Goal: Task Accomplishment & Management: Manage account settings

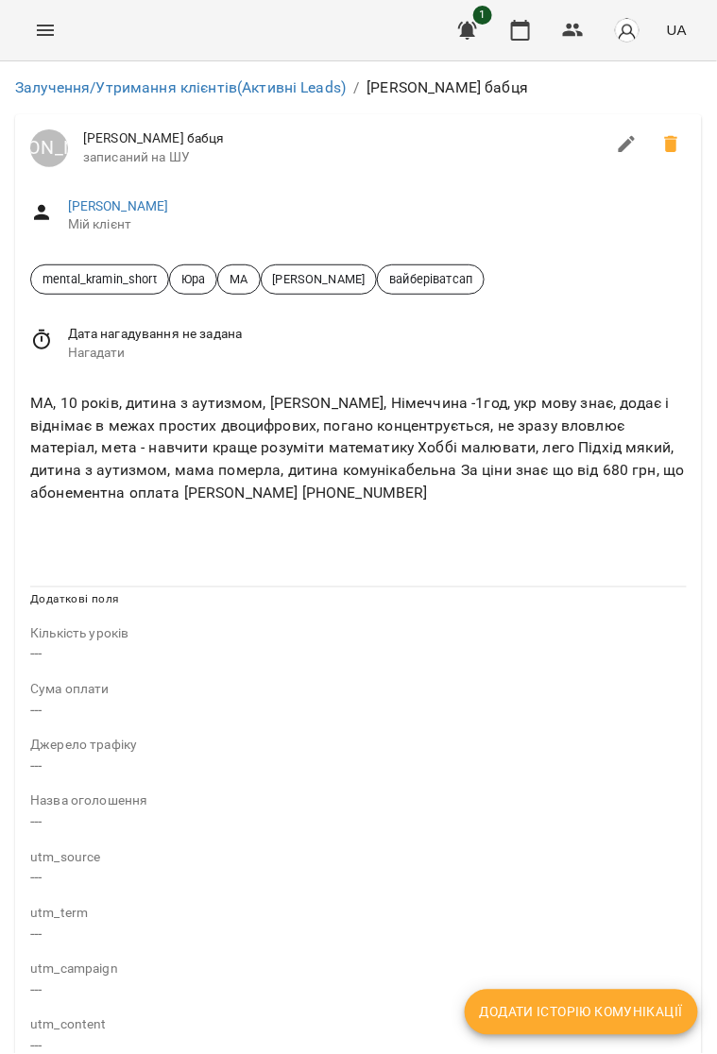
scroll to position [142, 0]
click at [39, 643] on p "---" at bounding box center [358, 654] width 656 height 23
click at [42, 31] on icon "Menu" at bounding box center [45, 30] width 23 height 23
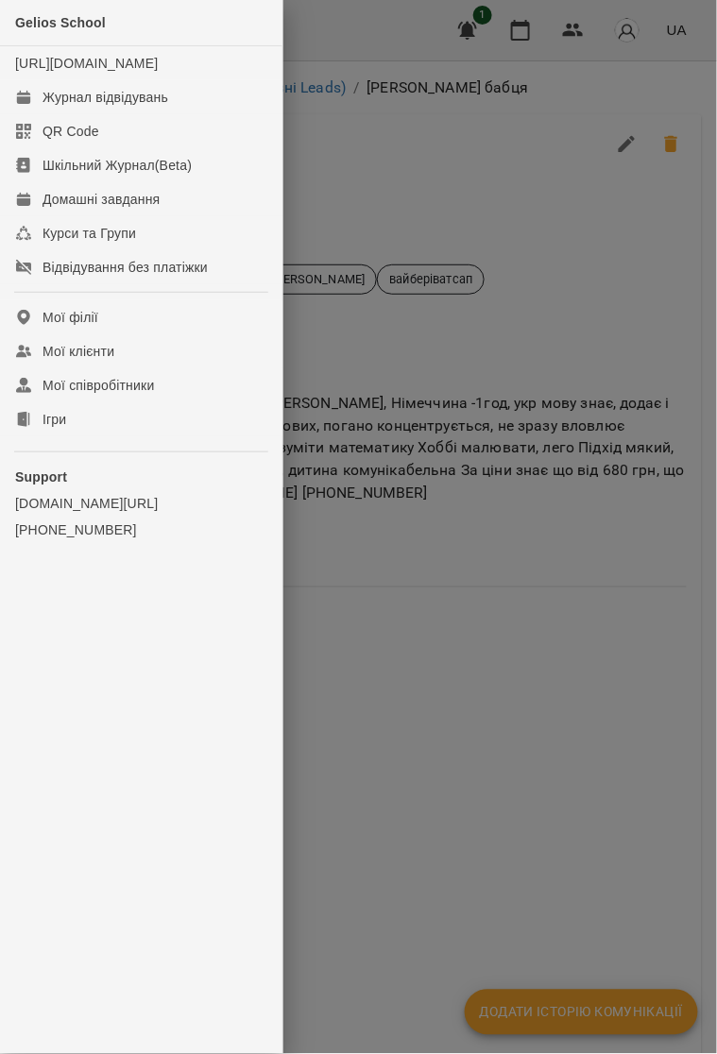
click at [347, 412] on div at bounding box center [358, 527] width 717 height 1054
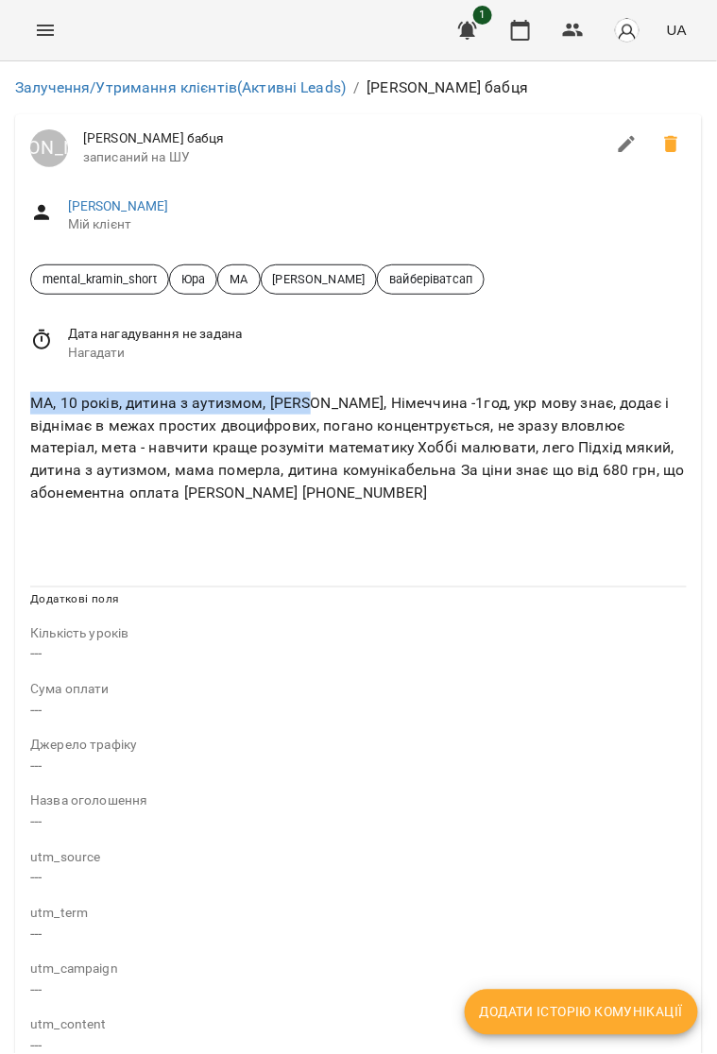
drag, startPoint x: 26, startPoint y: 400, endPoint x: 303, endPoint y: 401, distance: 276.7
click at [303, 401] on div "МА, 10 років, дитина з аутизмом, [PERSON_NAME], Німеччина -1год, укр мову знає,…" at bounding box center [358, 447] width 664 height 119
drag, startPoint x: 303, startPoint y: 401, endPoint x: 294, endPoint y: 396, distance: 11.0
copy div "МА, 10 років, дитина з аутизмом, [PERSON_NAME]"
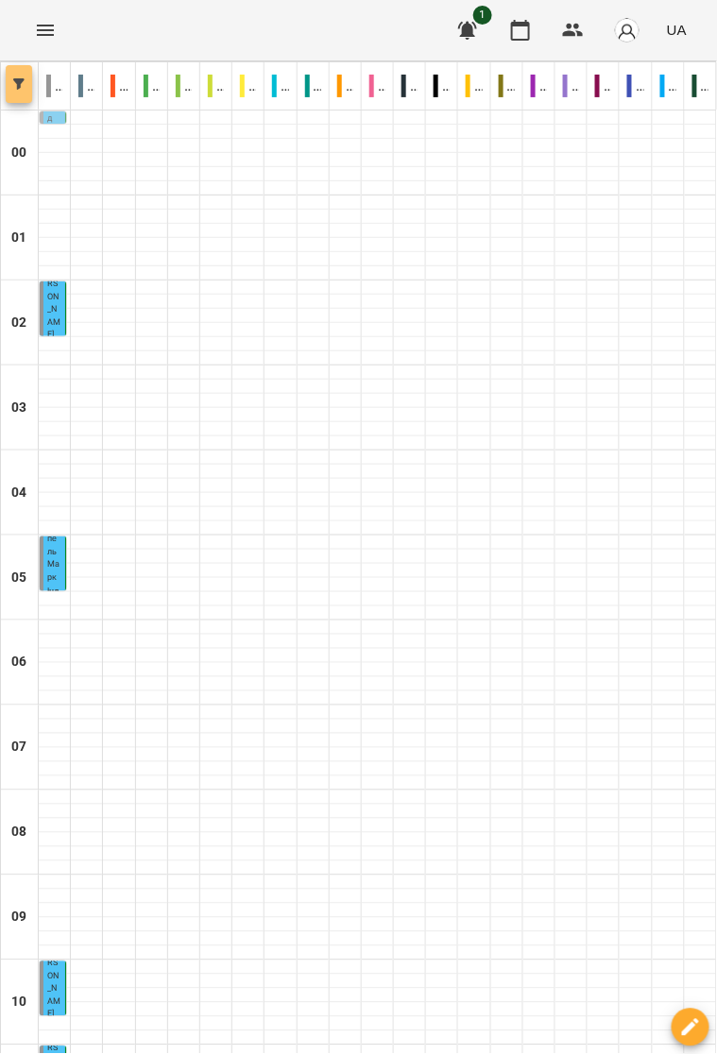
click at [19, 84] on icon "button" at bounding box center [18, 83] width 11 height 11
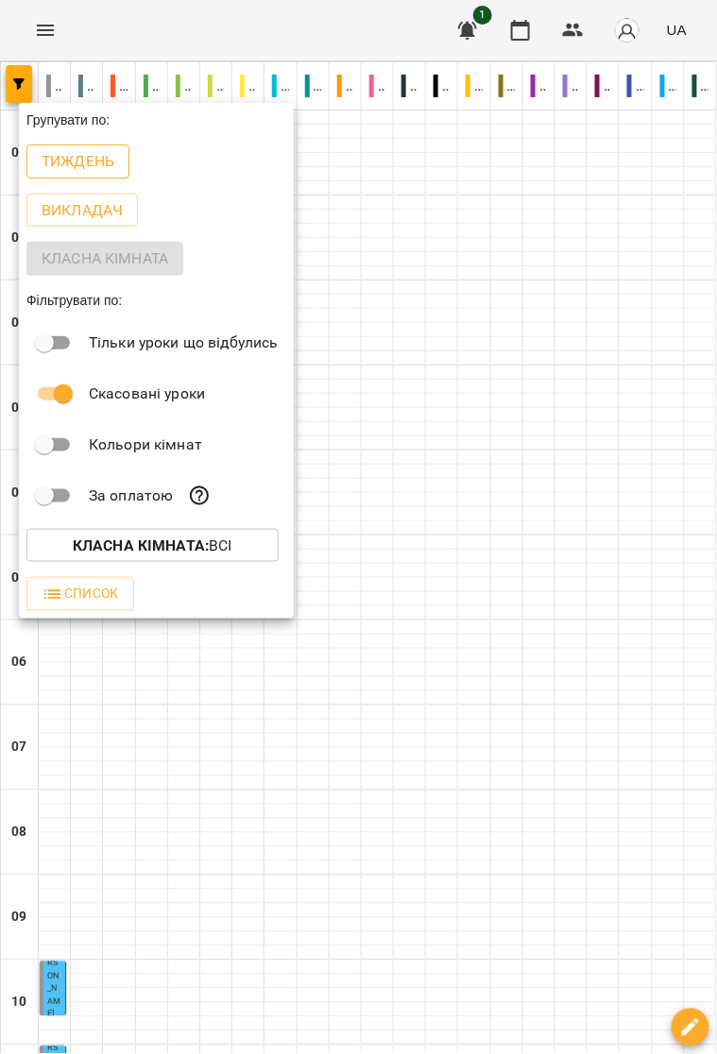
click at [97, 164] on p "Тиждень" at bounding box center [78, 161] width 73 height 23
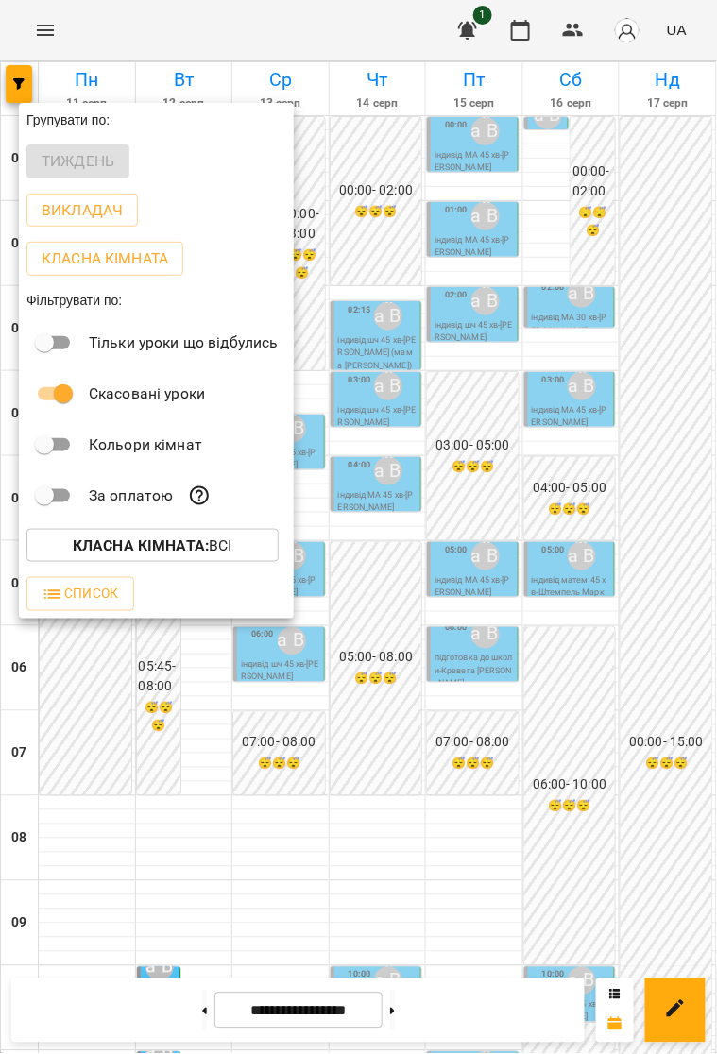
click at [460, 461] on div at bounding box center [358, 527] width 717 height 1054
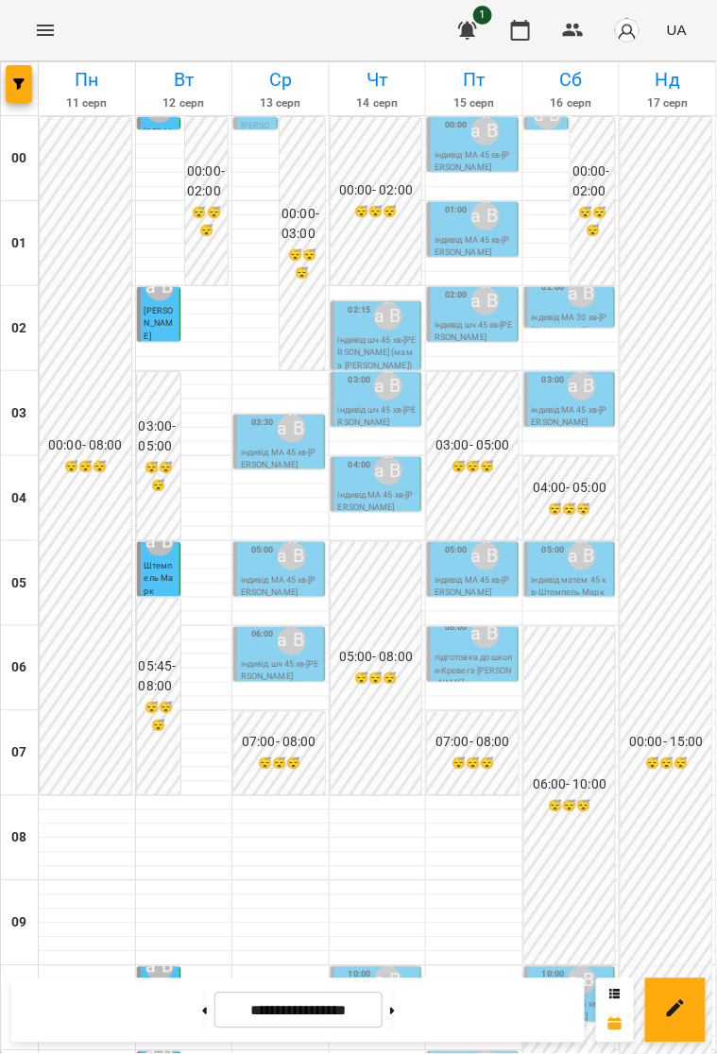
scroll to position [1187, 0]
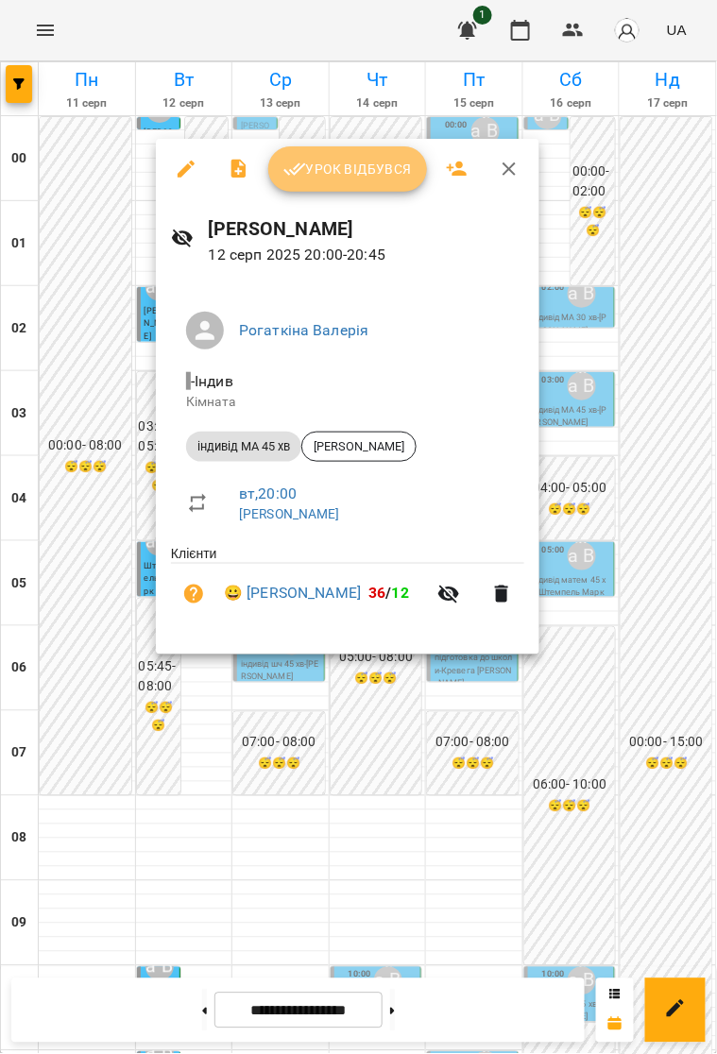
click at [366, 166] on span "Урок відбувся" at bounding box center [347, 169] width 128 height 23
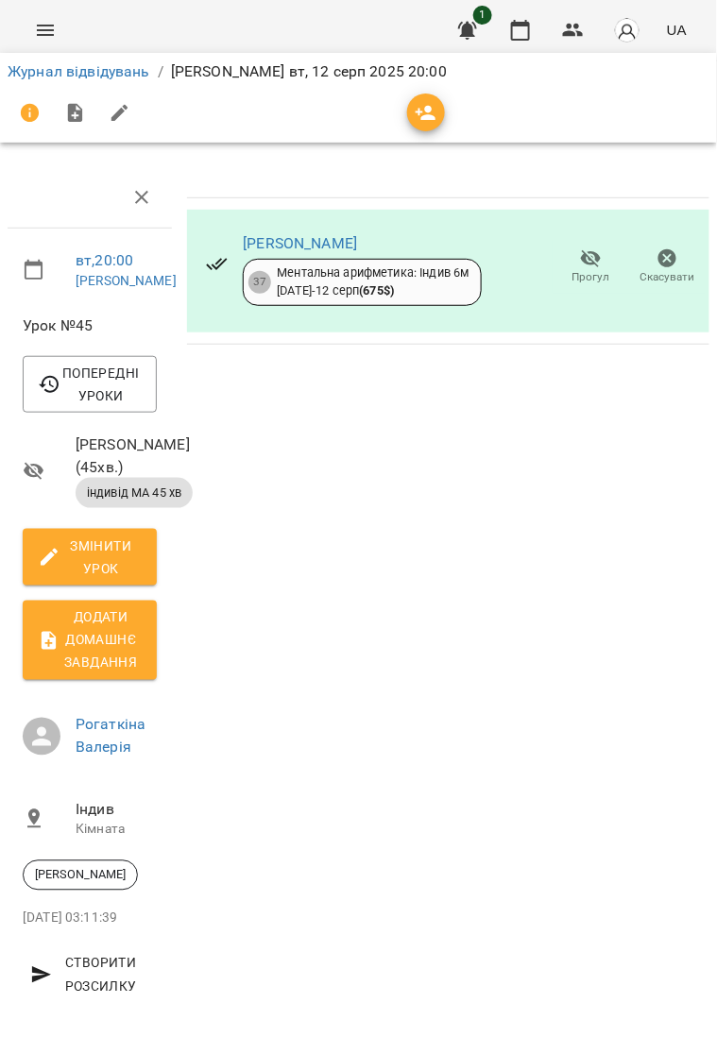
click at [84, 91] on div at bounding box center [75, 113] width 135 height 45
click at [63, 68] on link "Журнал відвідувань" at bounding box center [79, 71] width 143 height 18
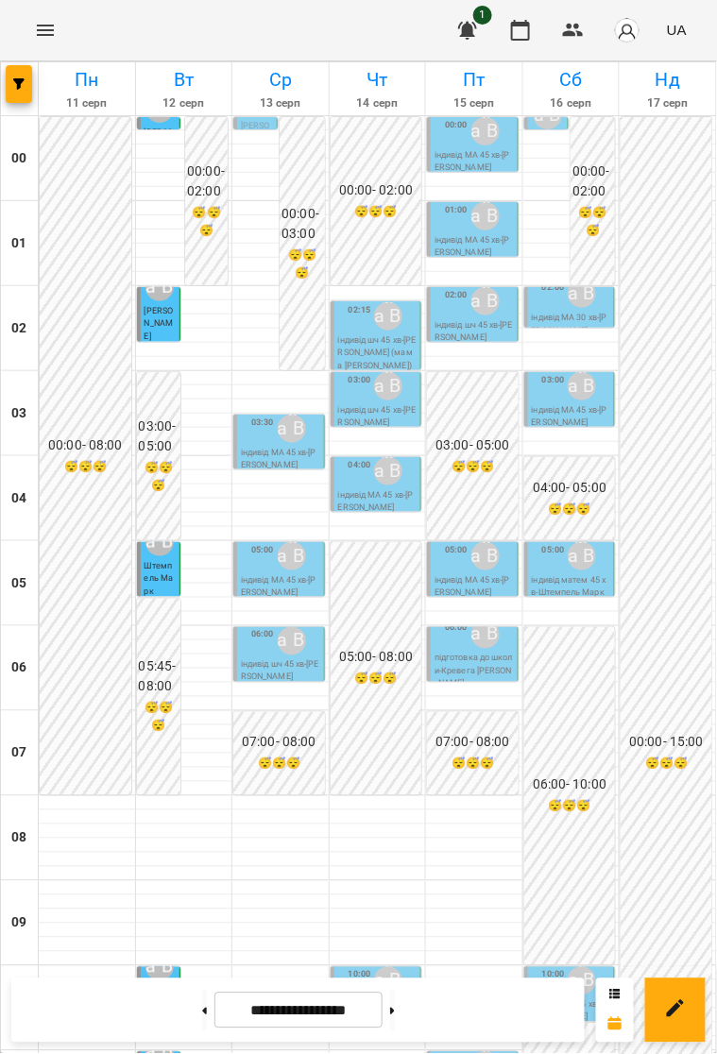
scroll to position [1187, 0]
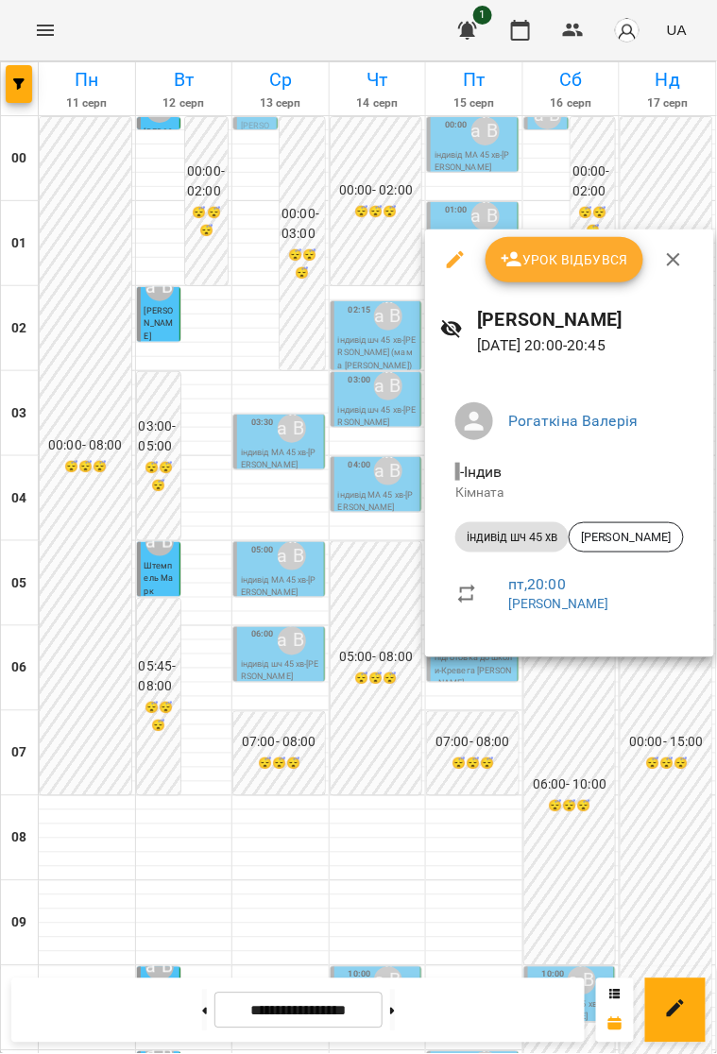
drag, startPoint x: 565, startPoint y: 722, endPoint x: 484, endPoint y: 625, distance: 126.7
click at [562, 722] on div at bounding box center [358, 527] width 717 height 1054
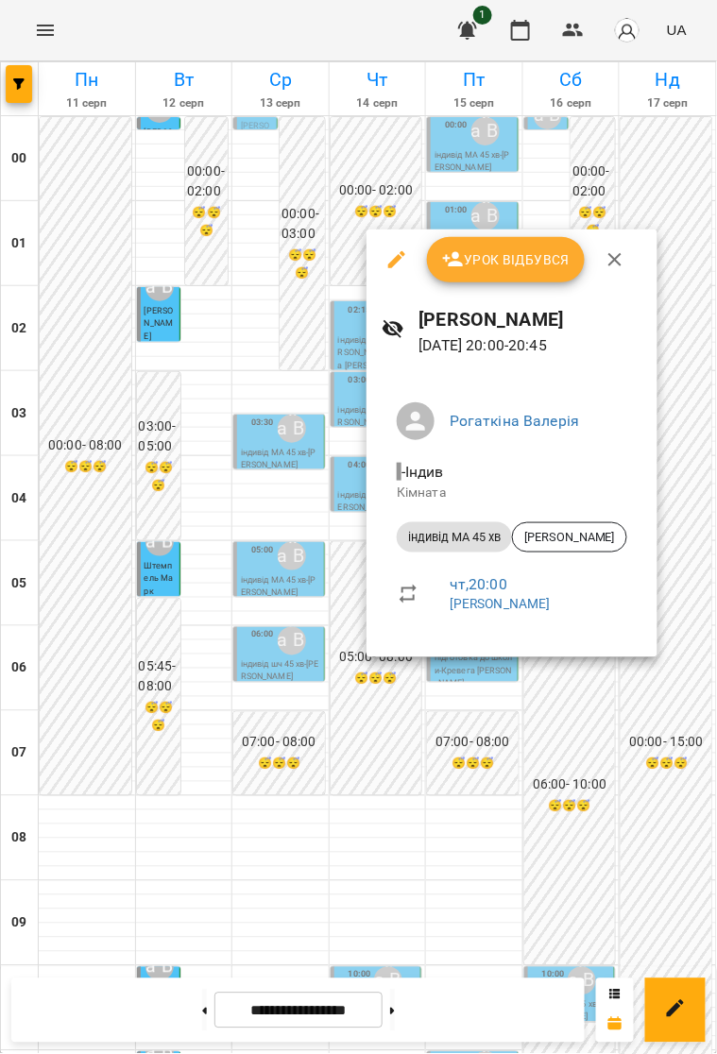
click at [571, 759] on div at bounding box center [358, 527] width 717 height 1054
